Goal: Task Accomplishment & Management: Use online tool/utility

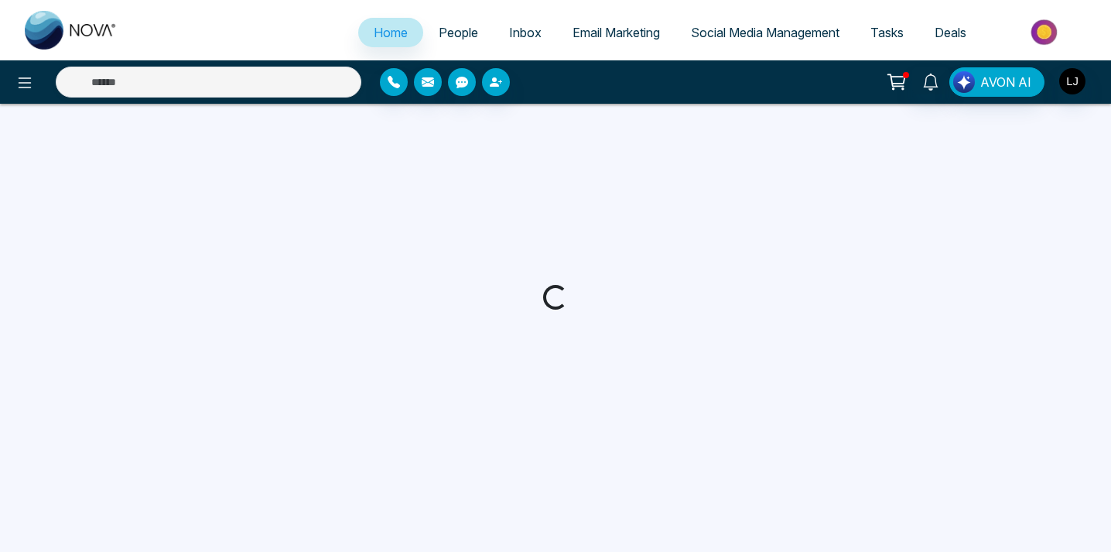
select select "*"
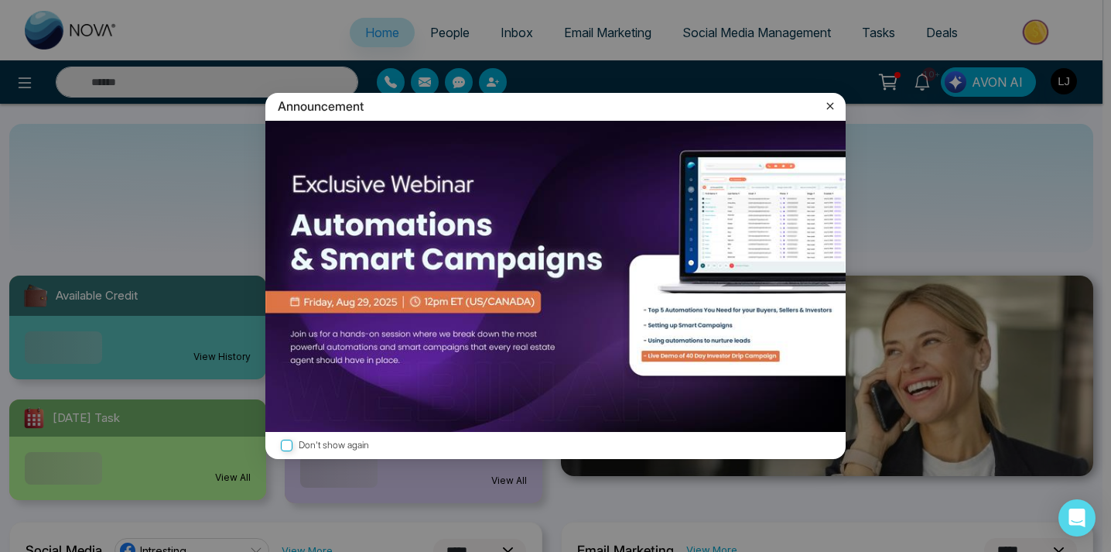
click at [824, 99] on icon at bounding box center [829, 105] width 15 height 15
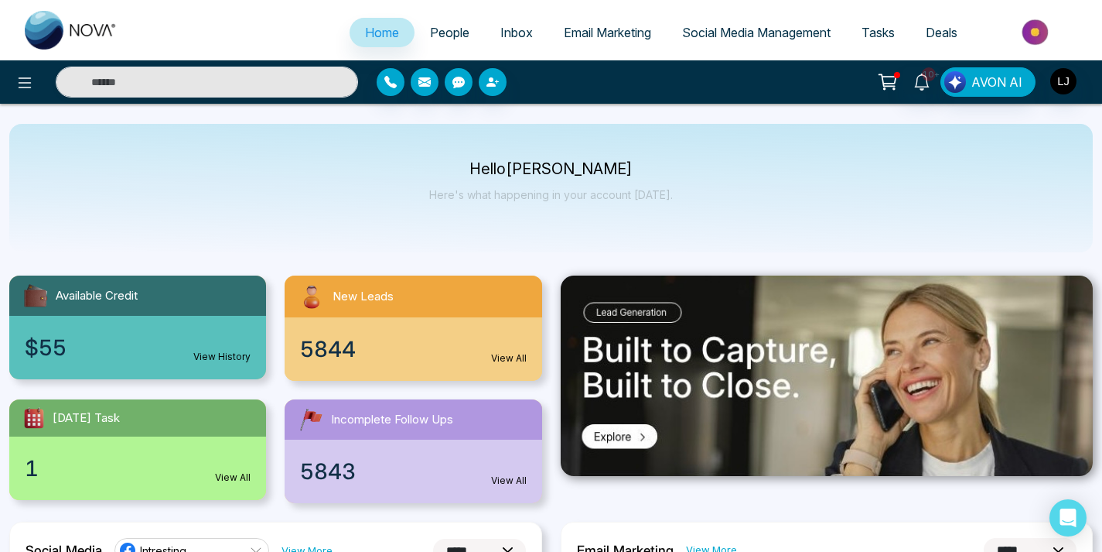
click at [724, 26] on span "Social Media Management" at bounding box center [756, 32] width 149 height 15
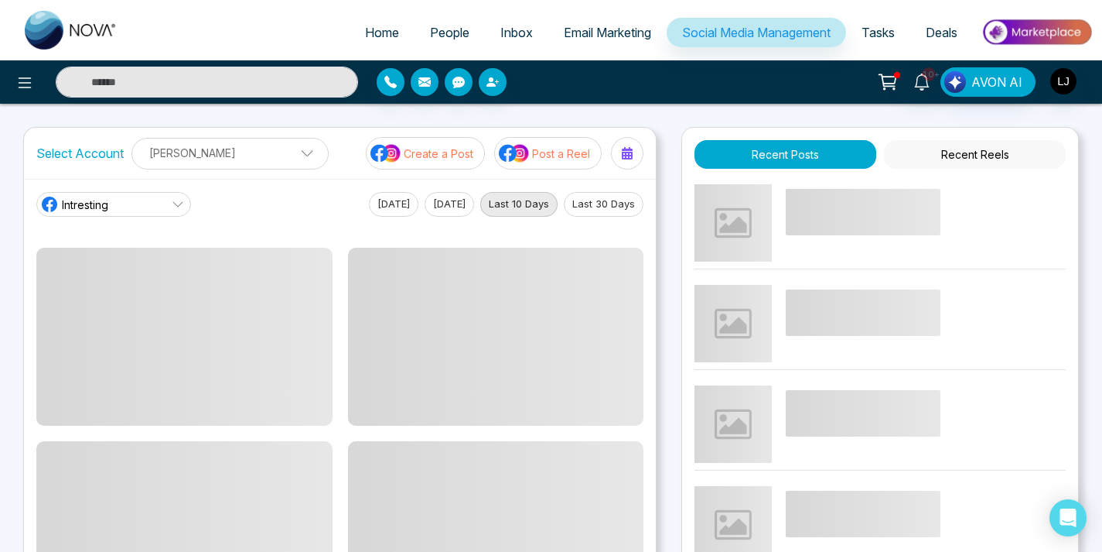
click at [614, 96] on div "10+ AVON AI" at bounding box center [551, 82] width 1102 height 31
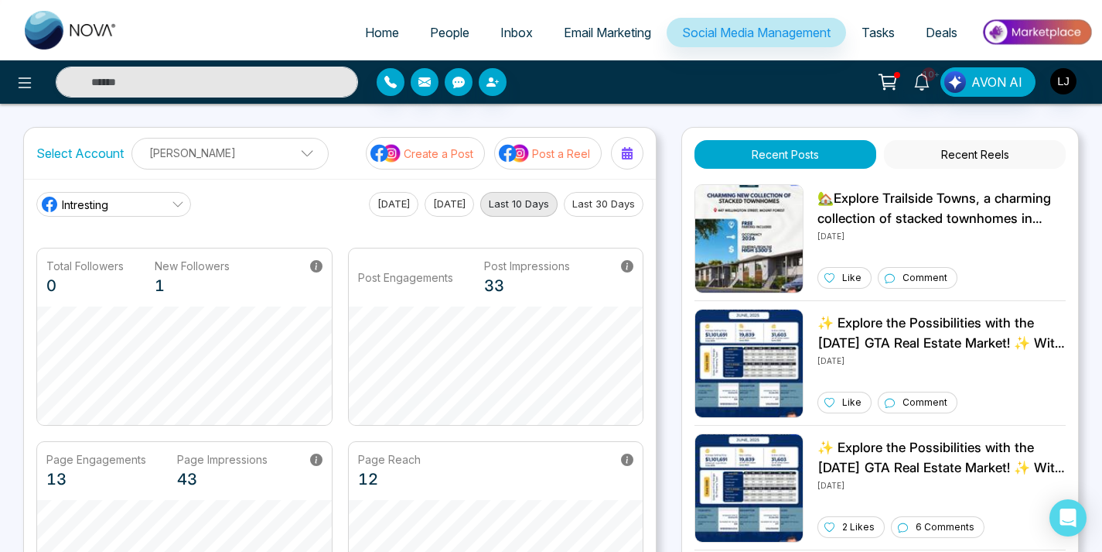
click at [157, 207] on link "Intresting" at bounding box center [113, 204] width 155 height 25
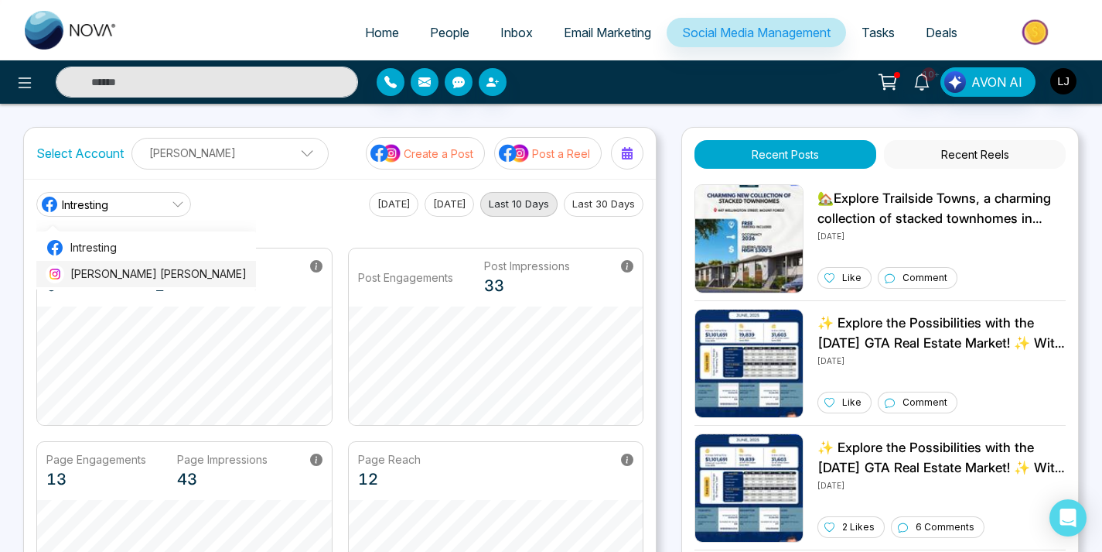
click at [124, 271] on span "[PERSON_NAME] [PERSON_NAME]" at bounding box center [158, 273] width 176 height 17
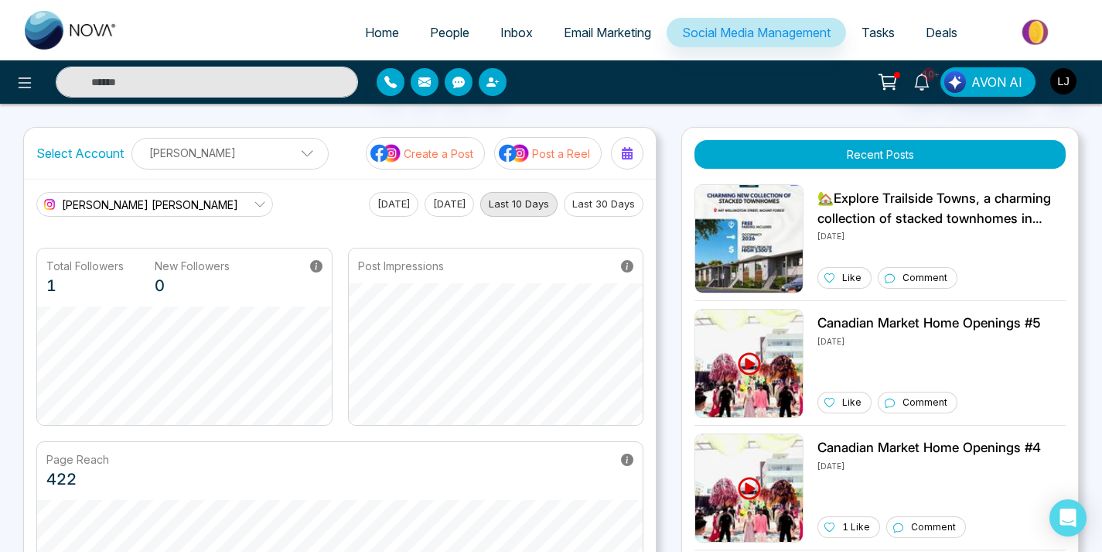
click at [165, 189] on div "[PERSON_NAME] [PERSON_NAME] Intresting [PERSON_NAME] [PERSON_NAME] [DATE] [DATE…" at bounding box center [340, 405] width 632 height 453
click at [160, 193] on link "[PERSON_NAME] [PERSON_NAME]" at bounding box center [154, 204] width 237 height 25
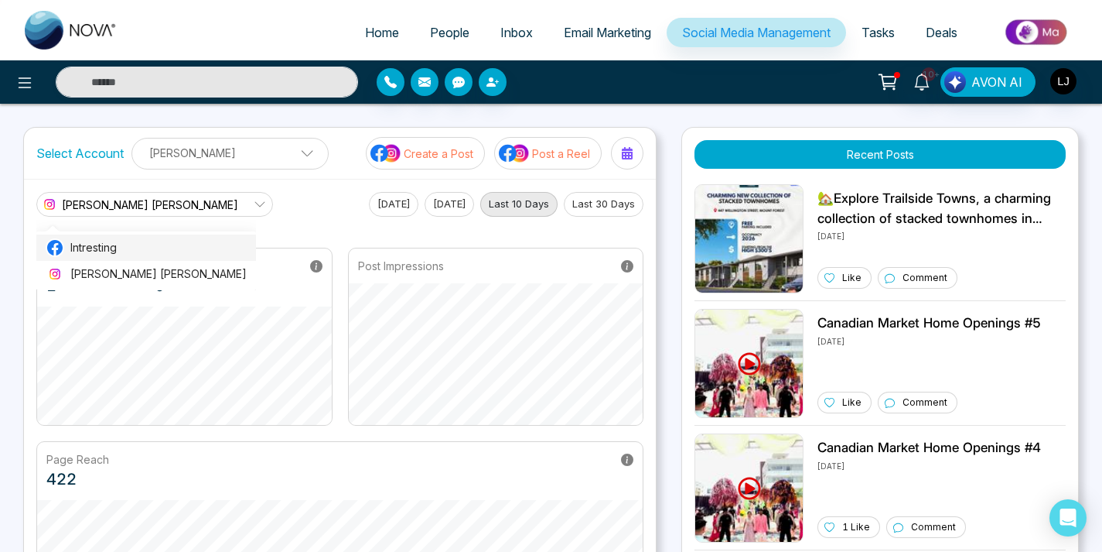
click at [106, 250] on span "Intresting" at bounding box center [158, 247] width 176 height 17
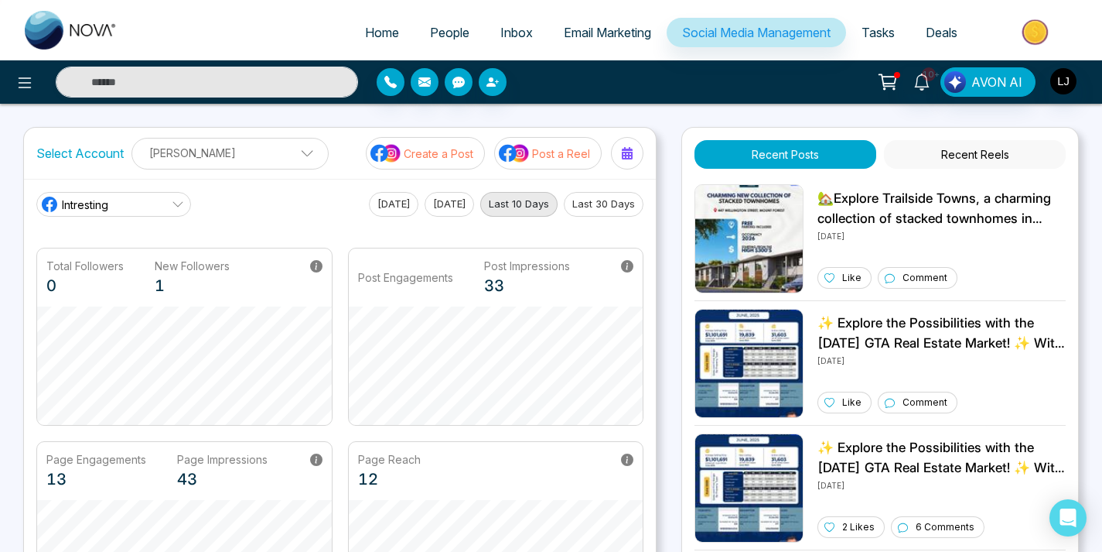
click at [676, 86] on div "10+ AVON AI" at bounding box center [872, 81] width 441 height 29
